Goal: Entertainment & Leisure: Consume media (video, audio)

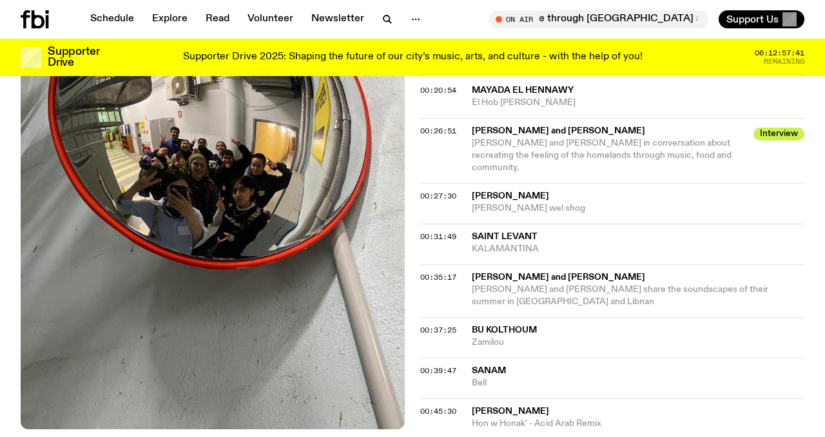
scroll to position [827, 0]
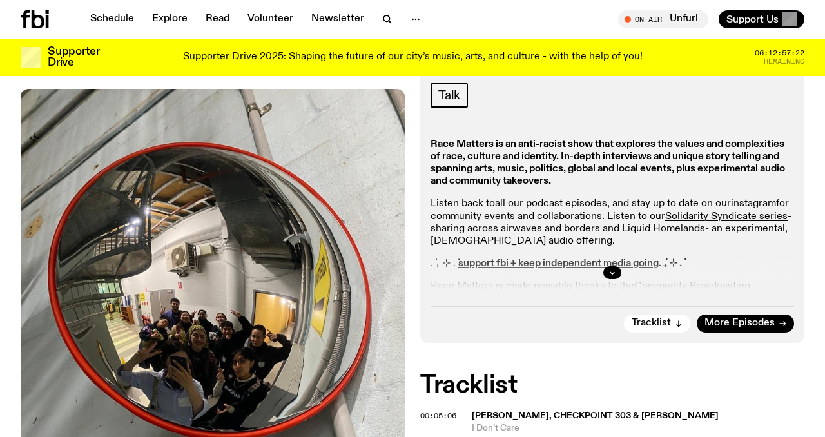
scroll to position [320, 0]
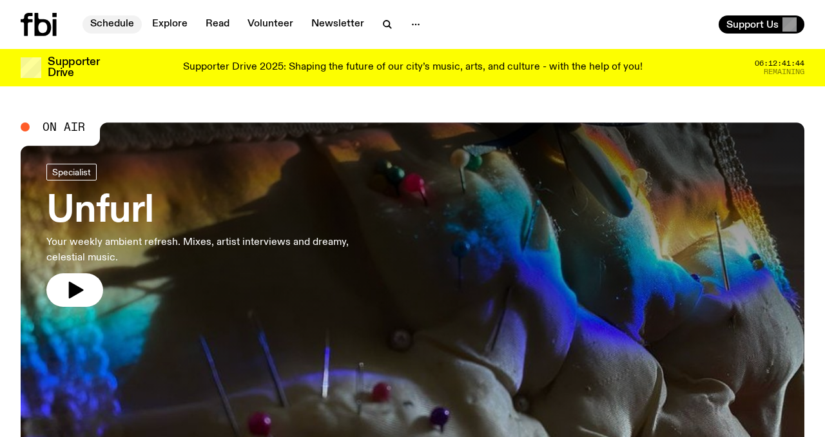
click at [123, 21] on link "Schedule" at bounding box center [112, 24] width 59 height 18
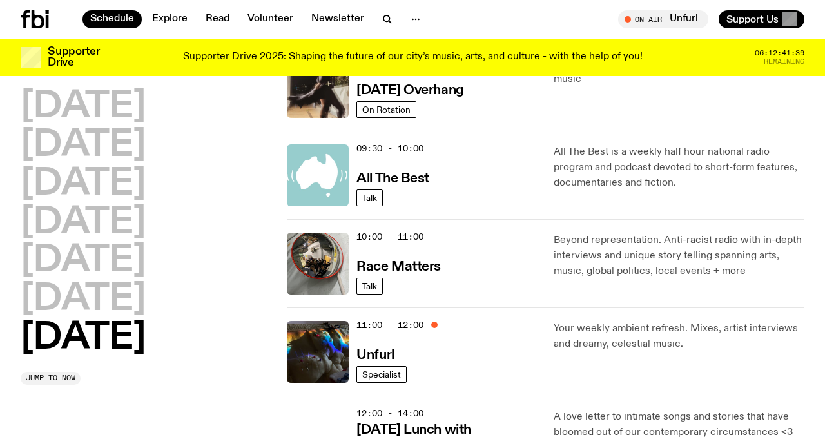
scroll to position [248, 0]
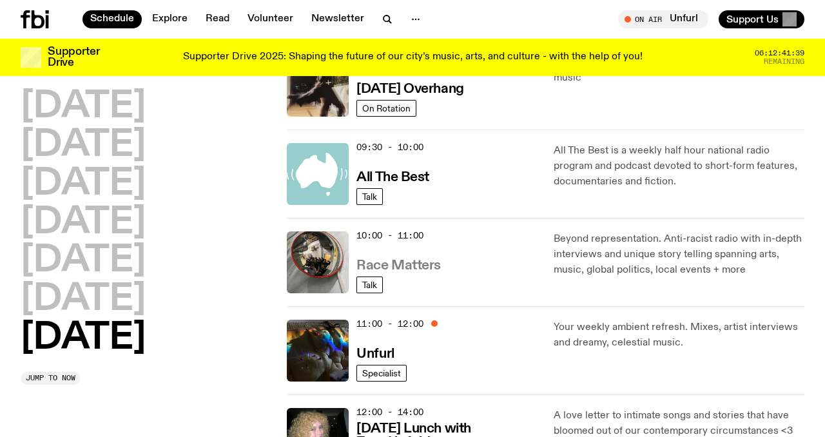
click at [418, 267] on h3 "Race Matters" at bounding box center [399, 266] width 84 height 14
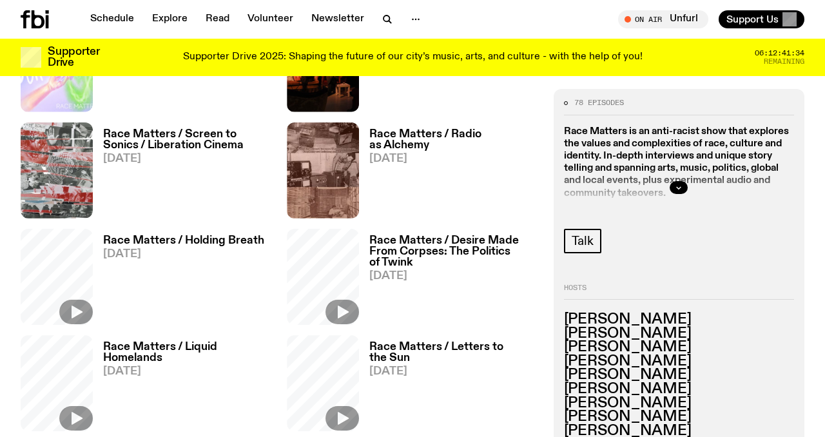
scroll to position [540, 0]
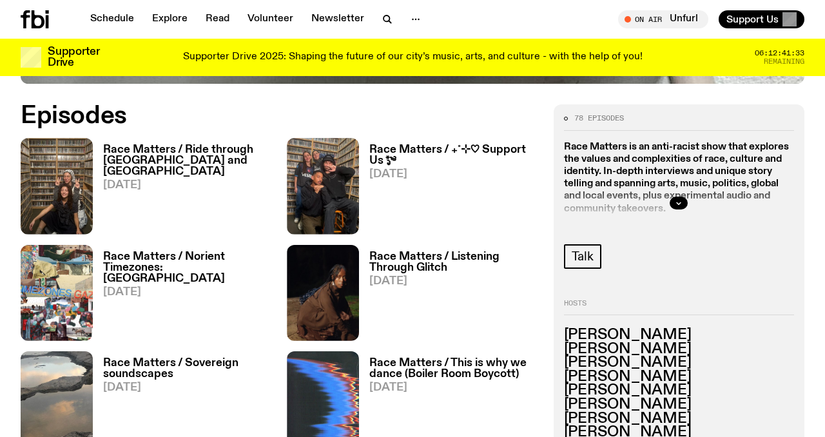
click at [164, 156] on h3 "Race Matters / Ride through [GEOGRAPHIC_DATA] and [GEOGRAPHIC_DATA]" at bounding box center [187, 160] width 168 height 33
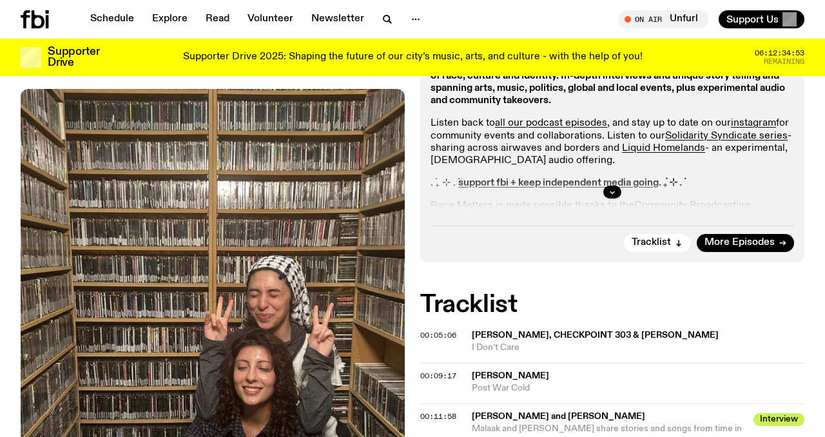
scroll to position [438, 0]
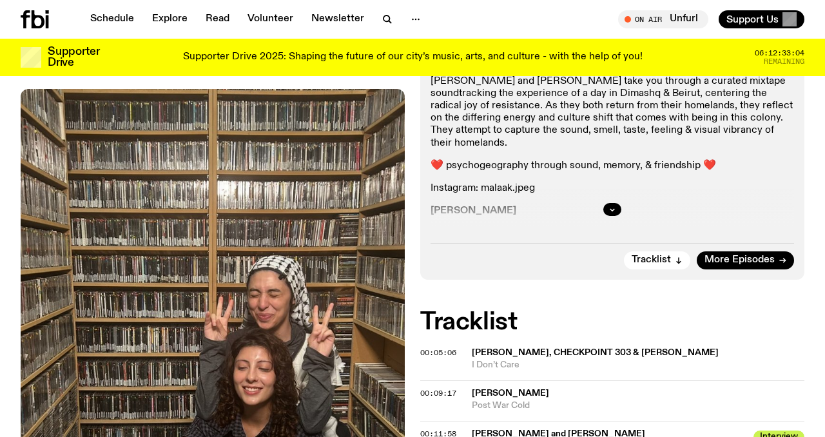
scroll to position [354, 0]
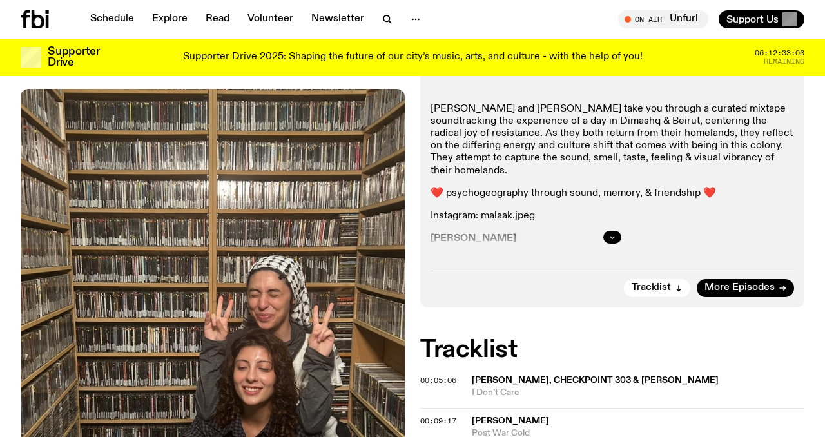
click at [613, 233] on icon "button" at bounding box center [613, 237] width 8 height 8
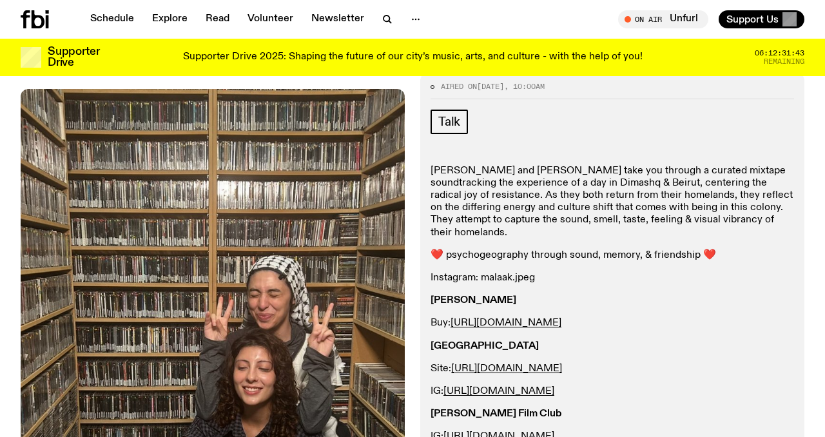
scroll to position [291, 0]
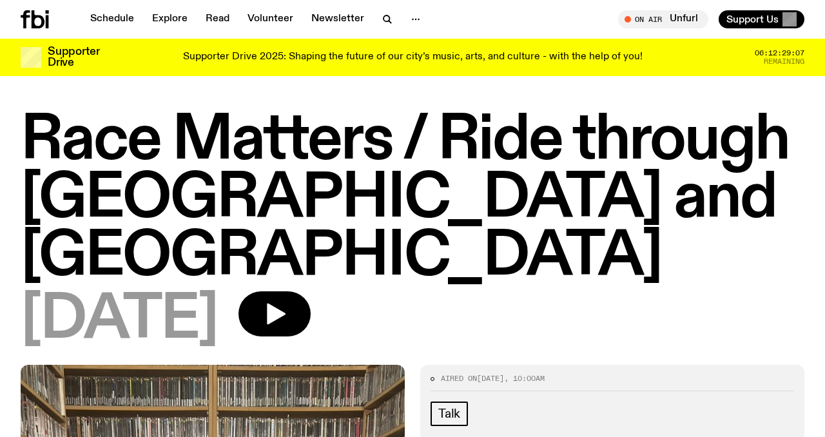
scroll to position [435, 0]
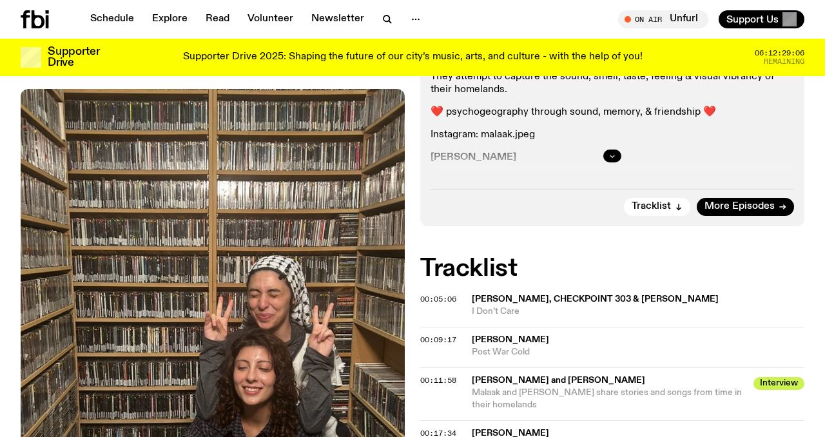
click at [612, 155] on icon "button" at bounding box center [613, 156] width 5 height 2
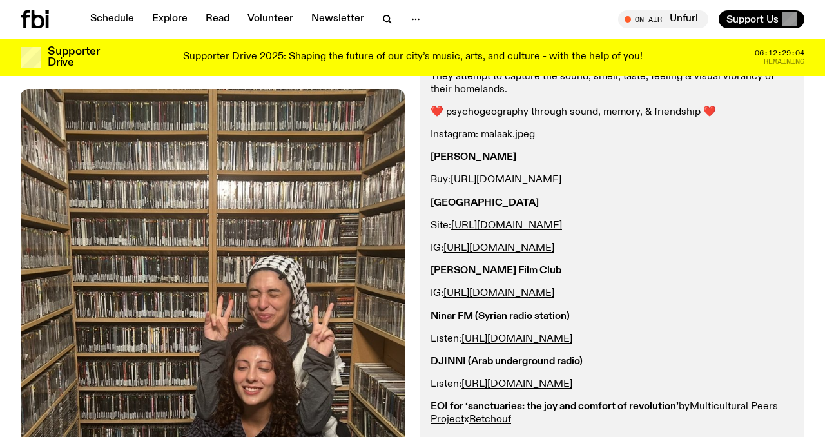
scroll to position [333, 0]
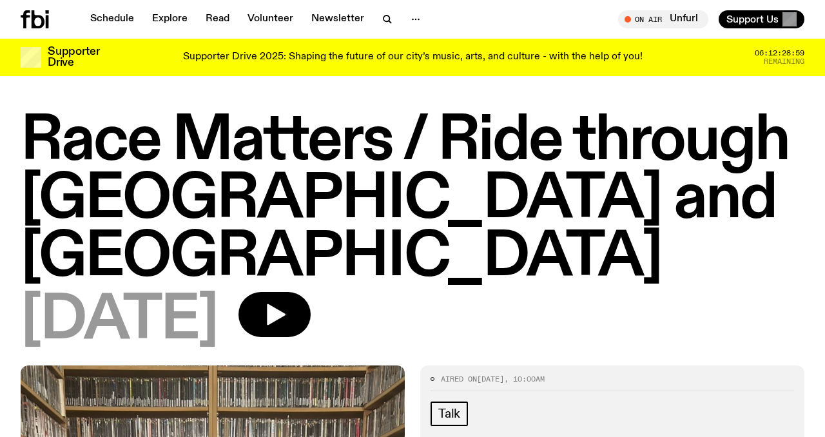
scroll to position [249, 0]
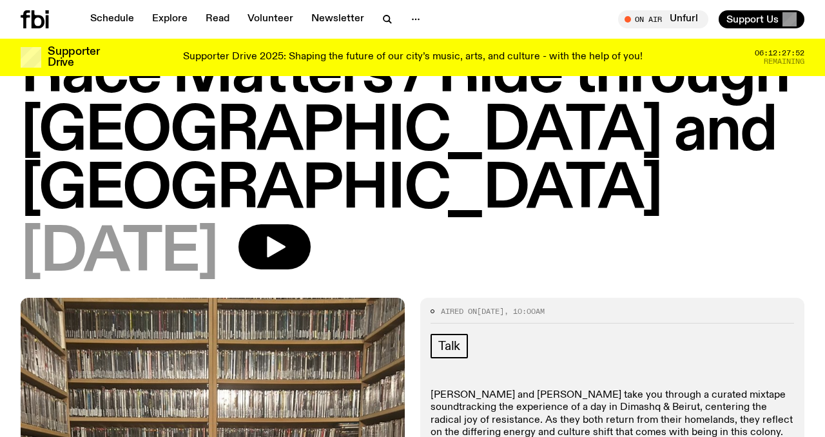
scroll to position [225, 0]
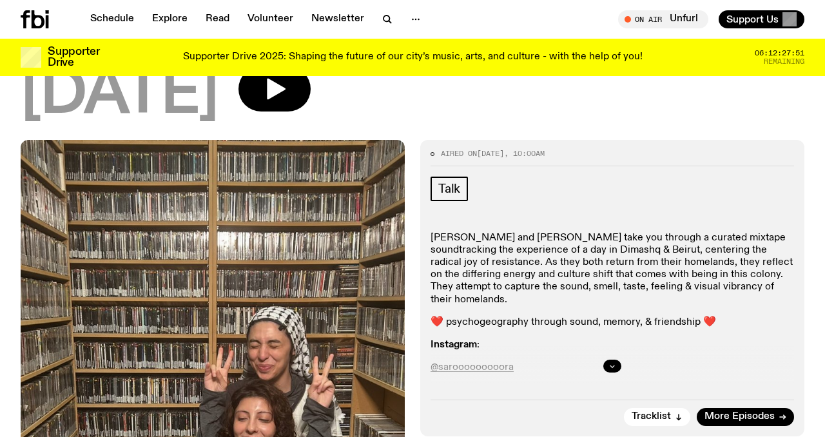
click at [614, 362] on icon "button" at bounding box center [613, 366] width 8 height 8
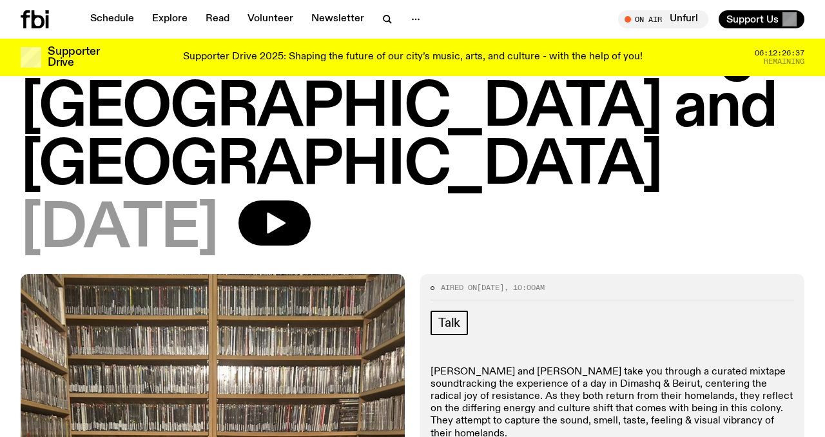
scroll to position [0, 0]
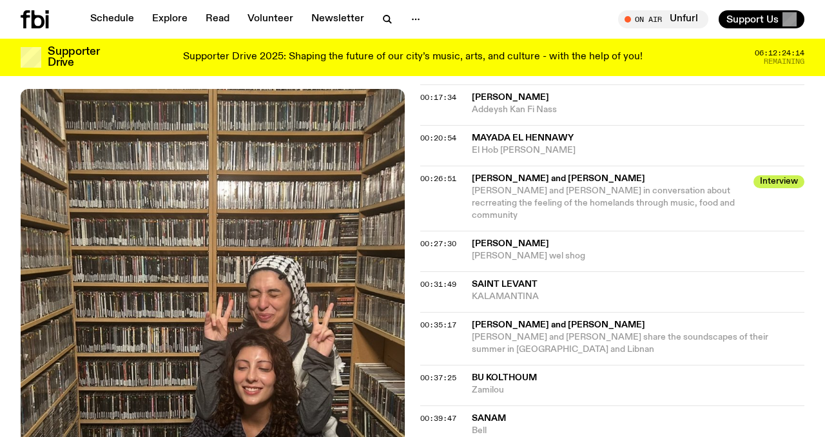
scroll to position [775, 0]
